Goal: Task Accomplishment & Management: Manage account settings

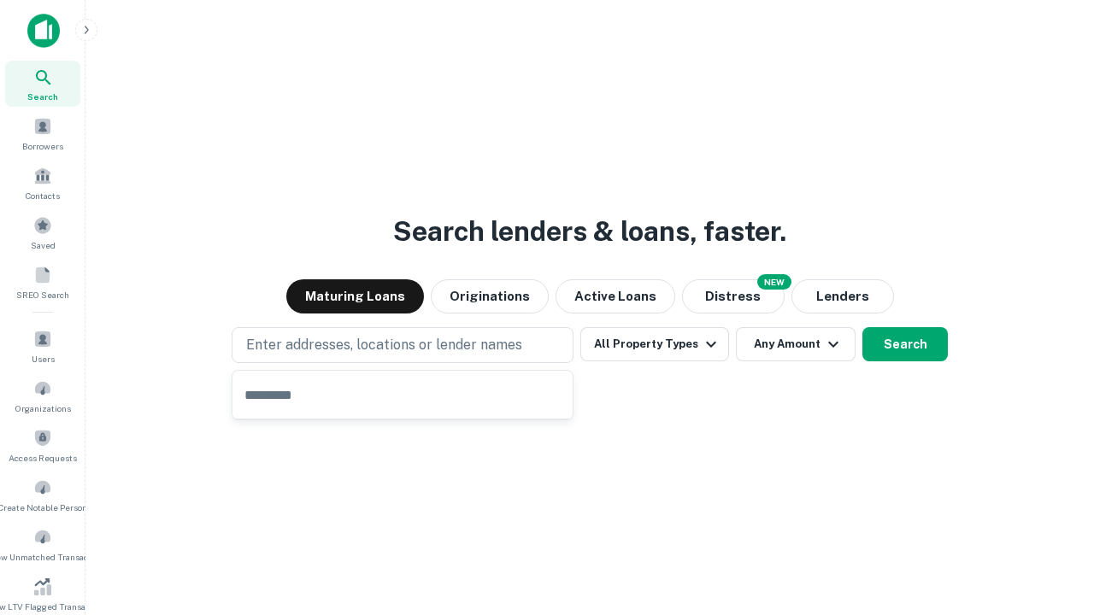
type input "**********"
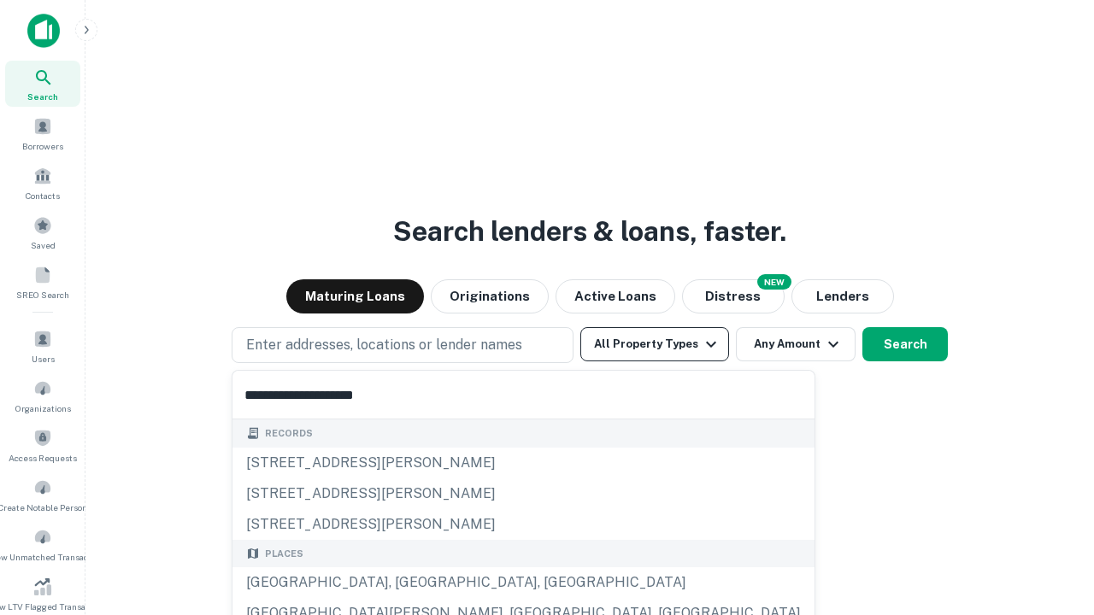
click at [655, 344] on button "All Property Types" at bounding box center [654, 344] width 149 height 34
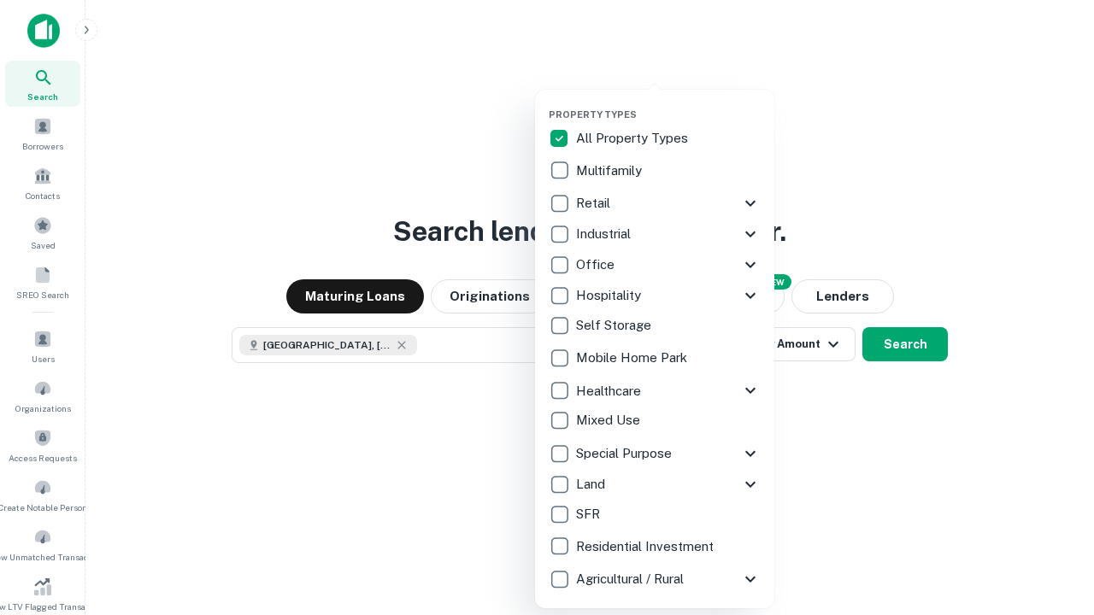
click at [668, 103] on button "button" at bounding box center [668, 103] width 239 height 1
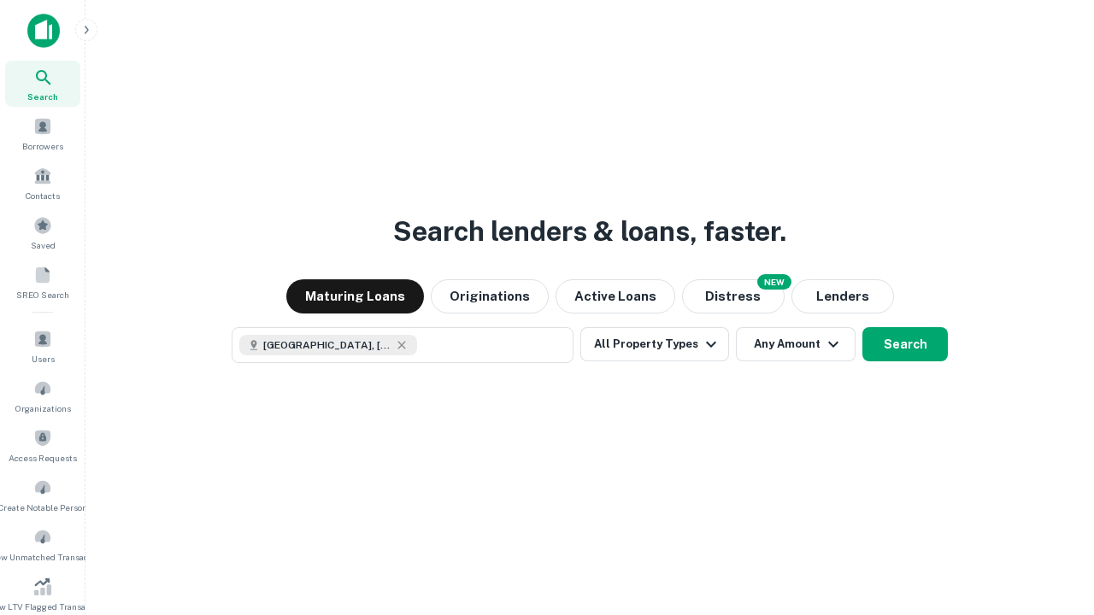
scroll to position [27, 0]
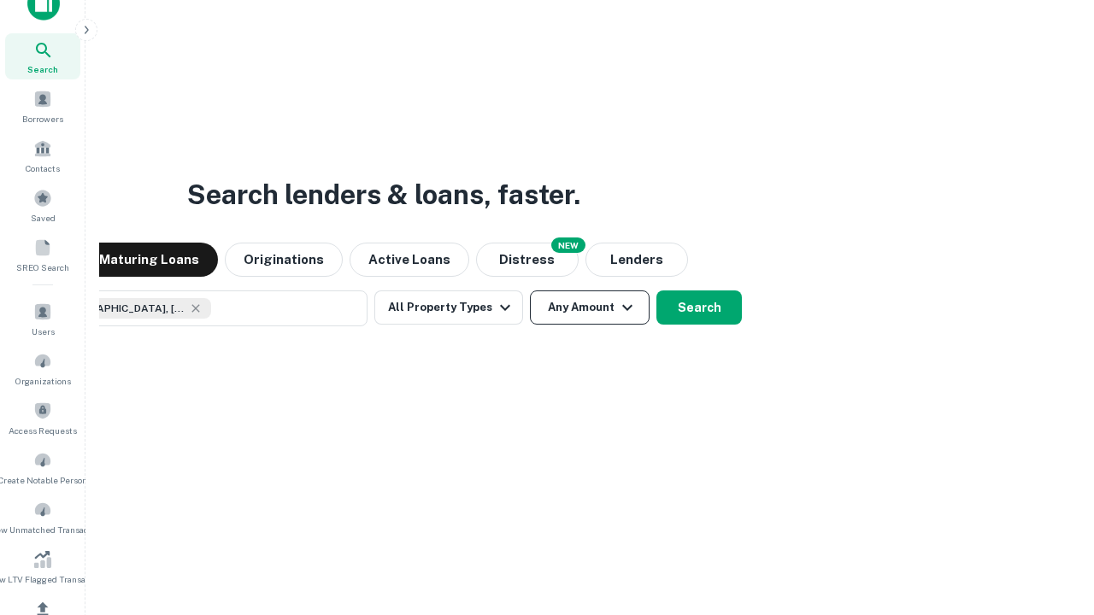
click at [530, 291] on button "Any Amount" at bounding box center [590, 308] width 120 height 34
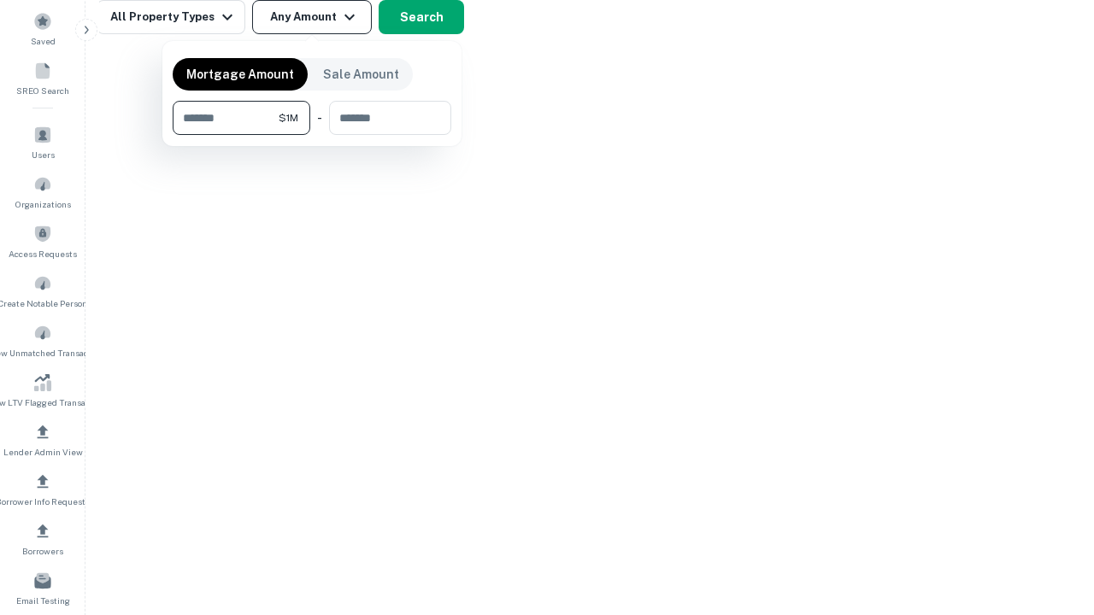
type input "*******"
click at [312, 135] on button "button" at bounding box center [312, 135] width 279 height 1
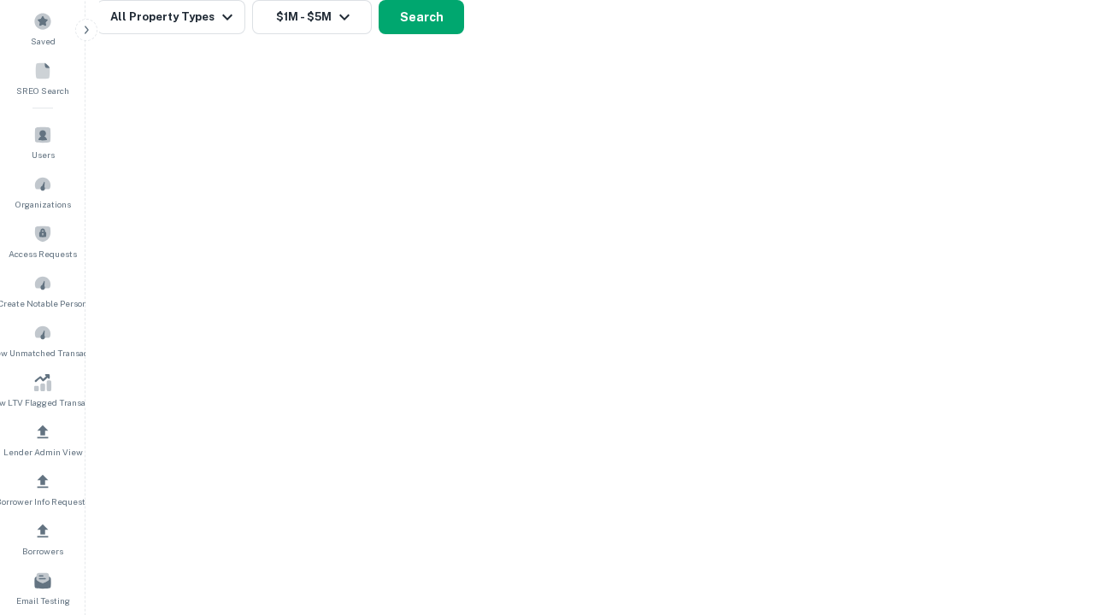
scroll to position [27, 0]
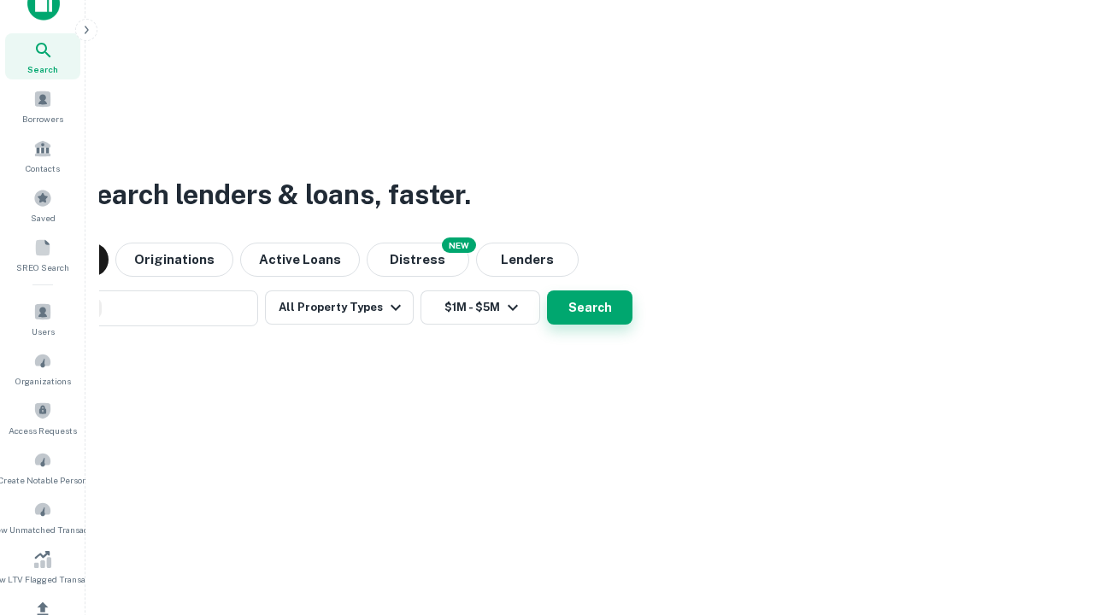
click at [547, 291] on button "Search" at bounding box center [589, 308] width 85 height 34
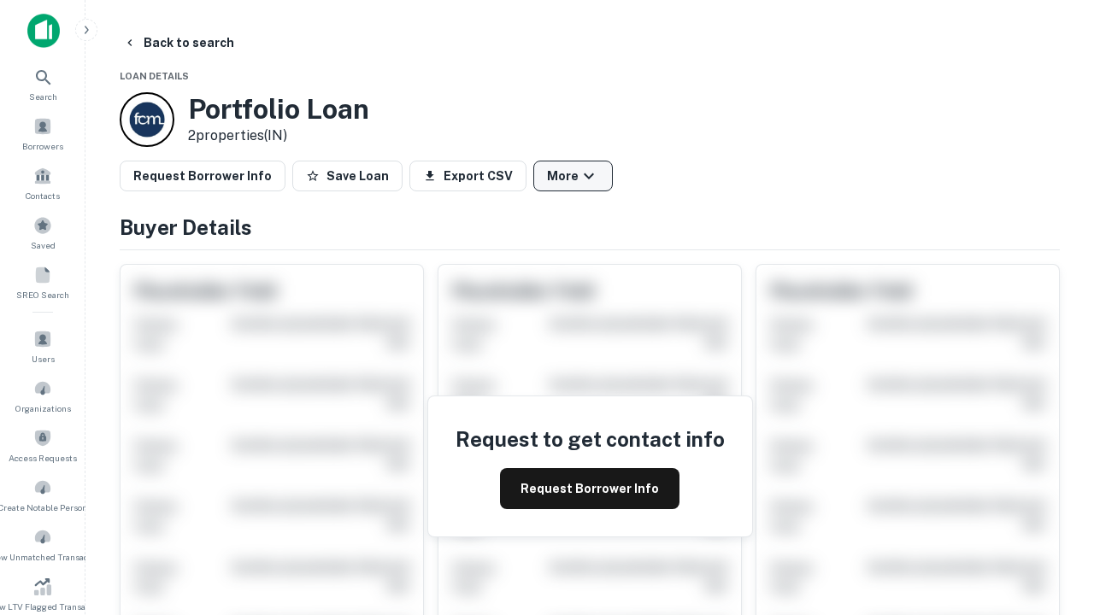
click at [573, 176] on button "More" at bounding box center [572, 176] width 79 height 31
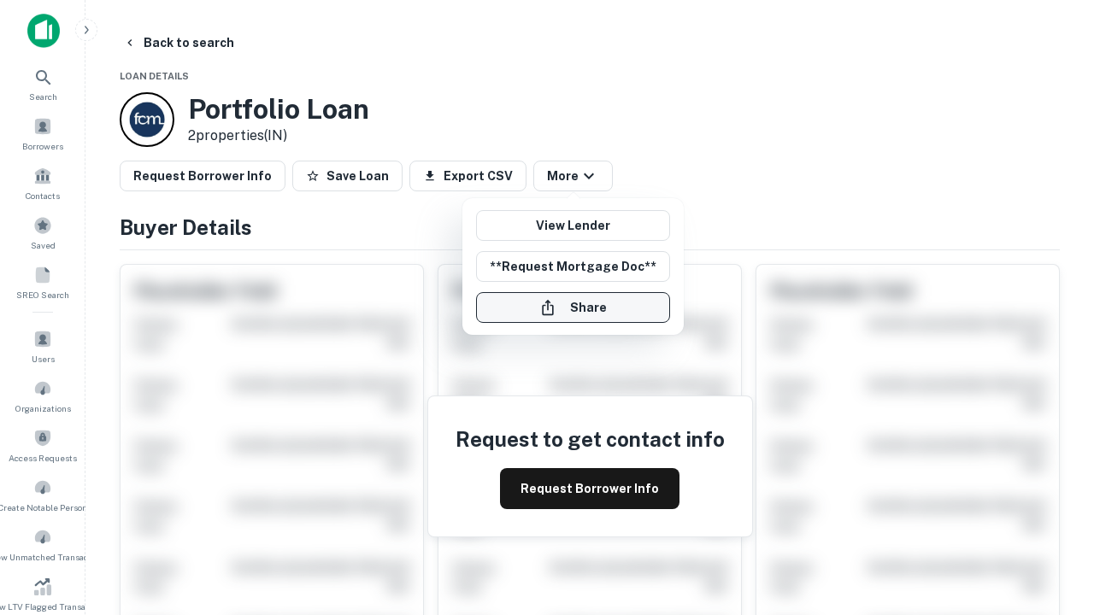
click at [573, 308] on button "Share" at bounding box center [573, 307] width 194 height 31
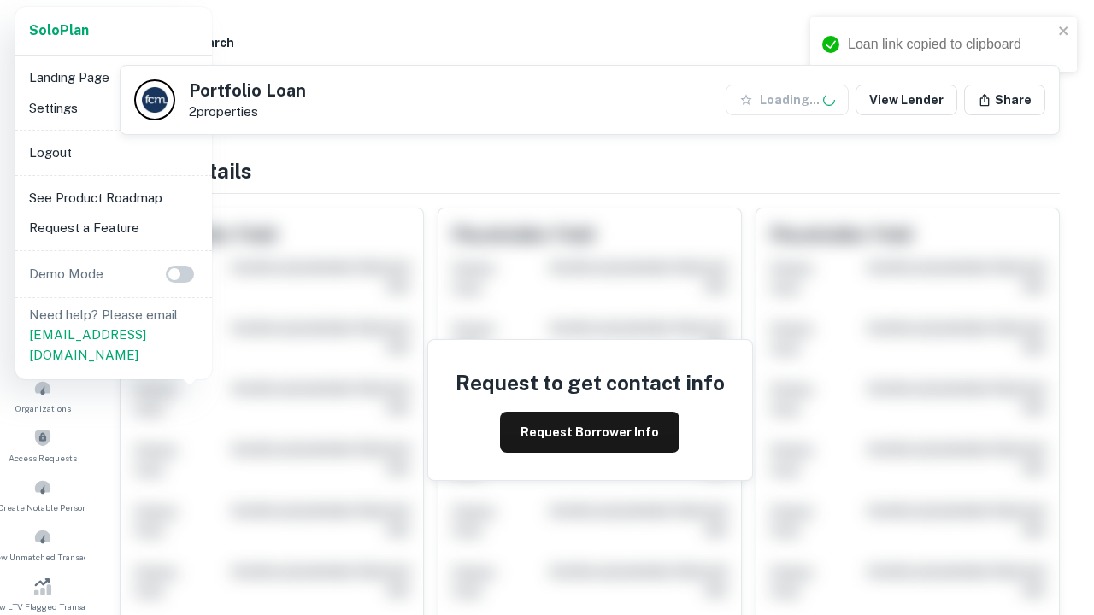
scroll to position [596, 0]
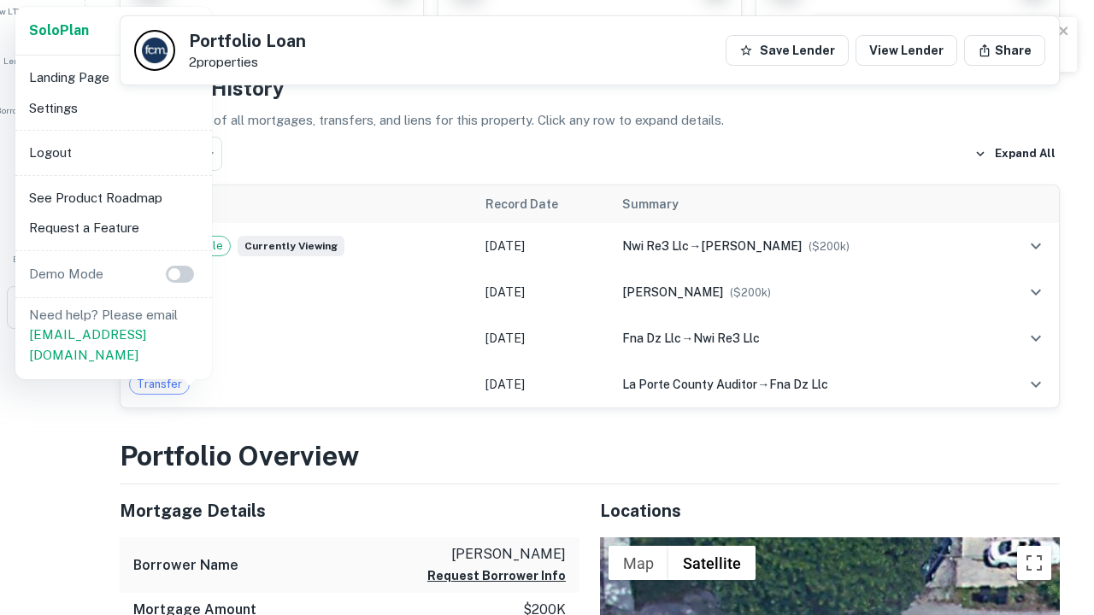
click at [113, 152] on li "Logout" at bounding box center [113, 153] width 183 height 31
